Goal: Register for event/course

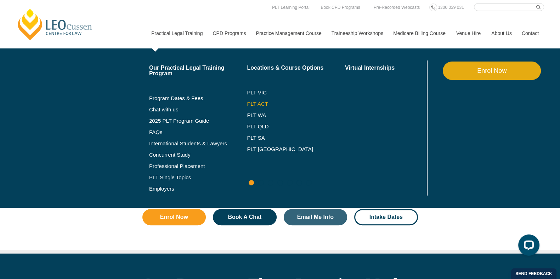
click at [261, 105] on link "PLT ACT" at bounding box center [296, 104] width 98 height 6
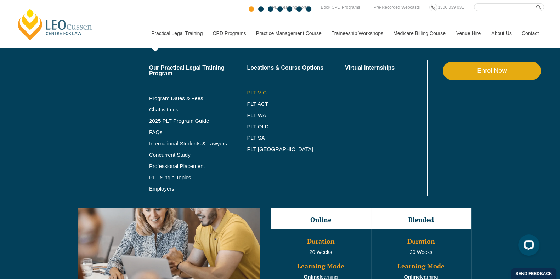
click at [258, 95] on link "PLT VIC" at bounding box center [296, 93] width 98 height 6
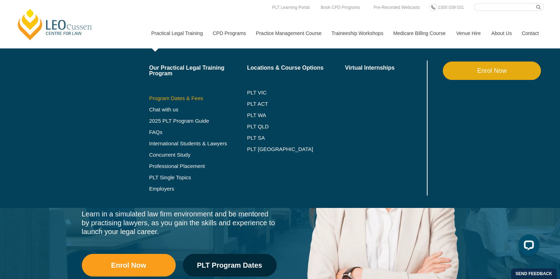
click at [193, 99] on link "Program Dates & Fees" at bounding box center [198, 99] width 98 height 6
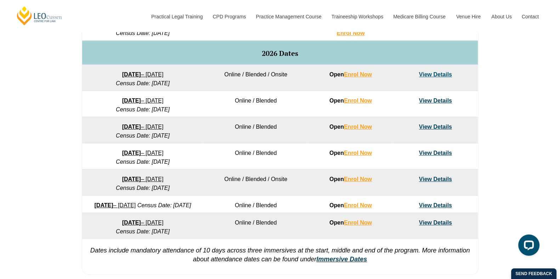
scroll to position [443, 0]
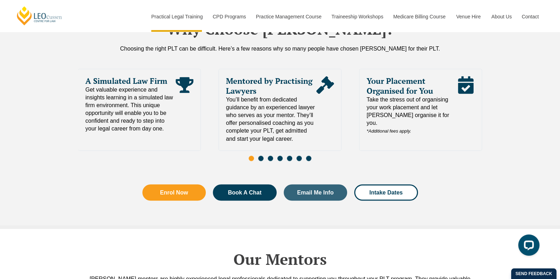
scroll to position [1476, 0]
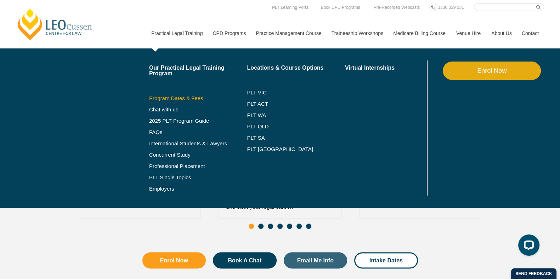
click at [175, 97] on link "Program Dates & Fees" at bounding box center [198, 99] width 98 height 6
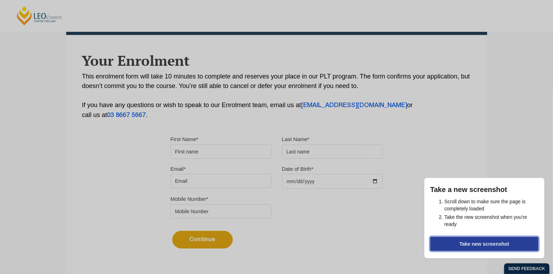
click at [455, 238] on button "Take new screenshot" at bounding box center [485, 244] width 108 height 14
